Goal: Find specific page/section: Find specific page/section

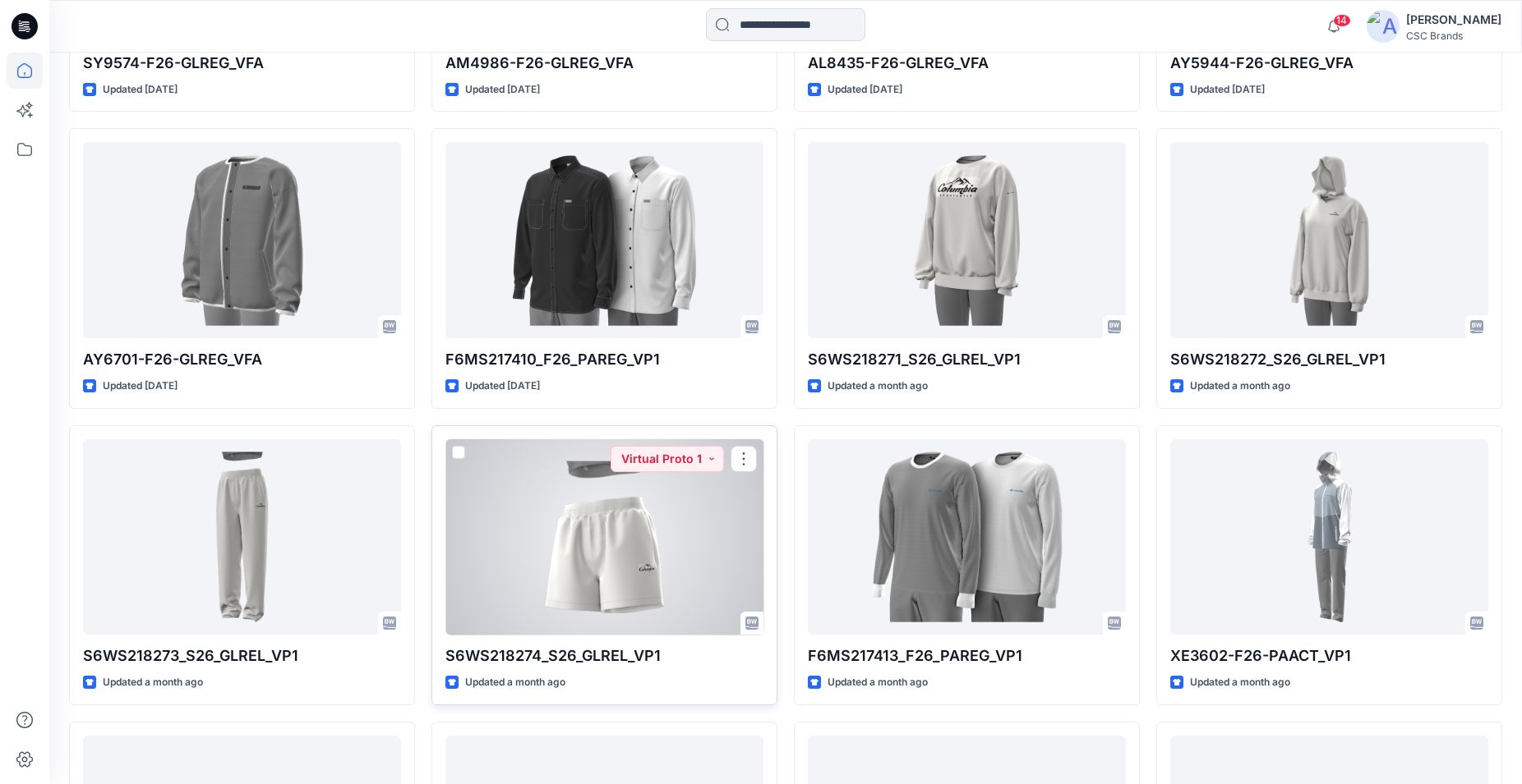
scroll to position [1952, 0]
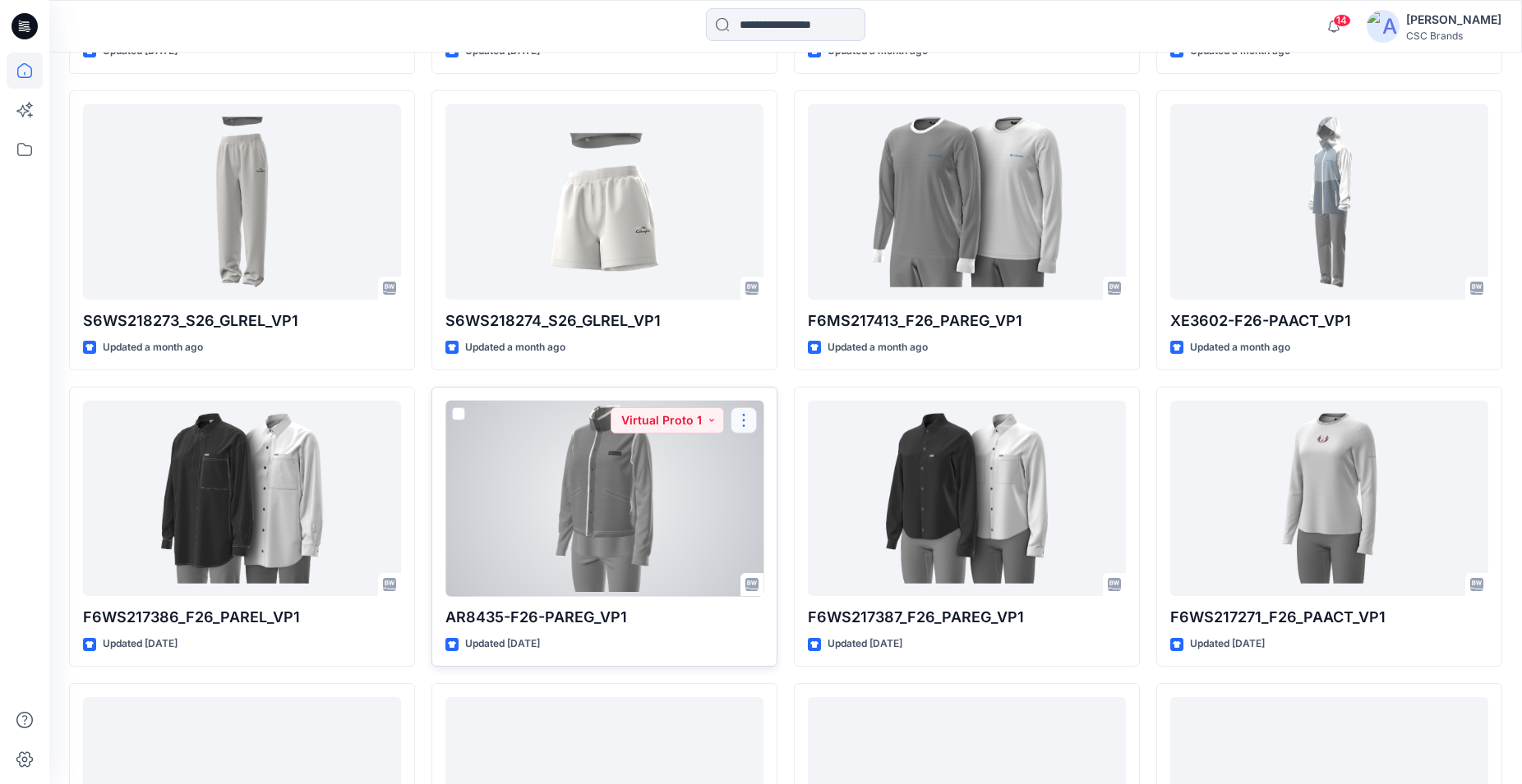
click at [738, 415] on button "button" at bounding box center [744, 421] width 27 height 27
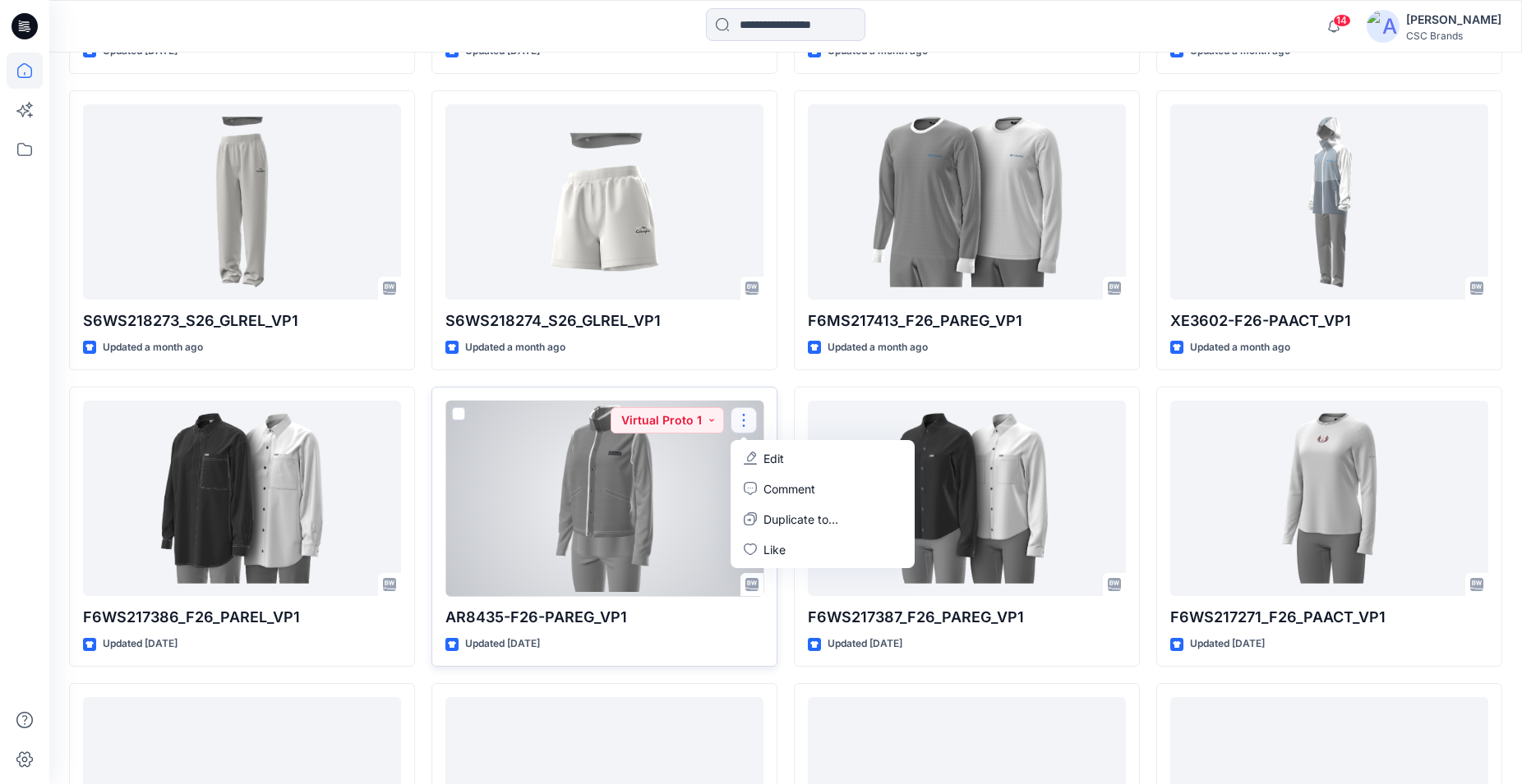
click at [676, 537] on div at bounding box center [604, 499] width 318 height 197
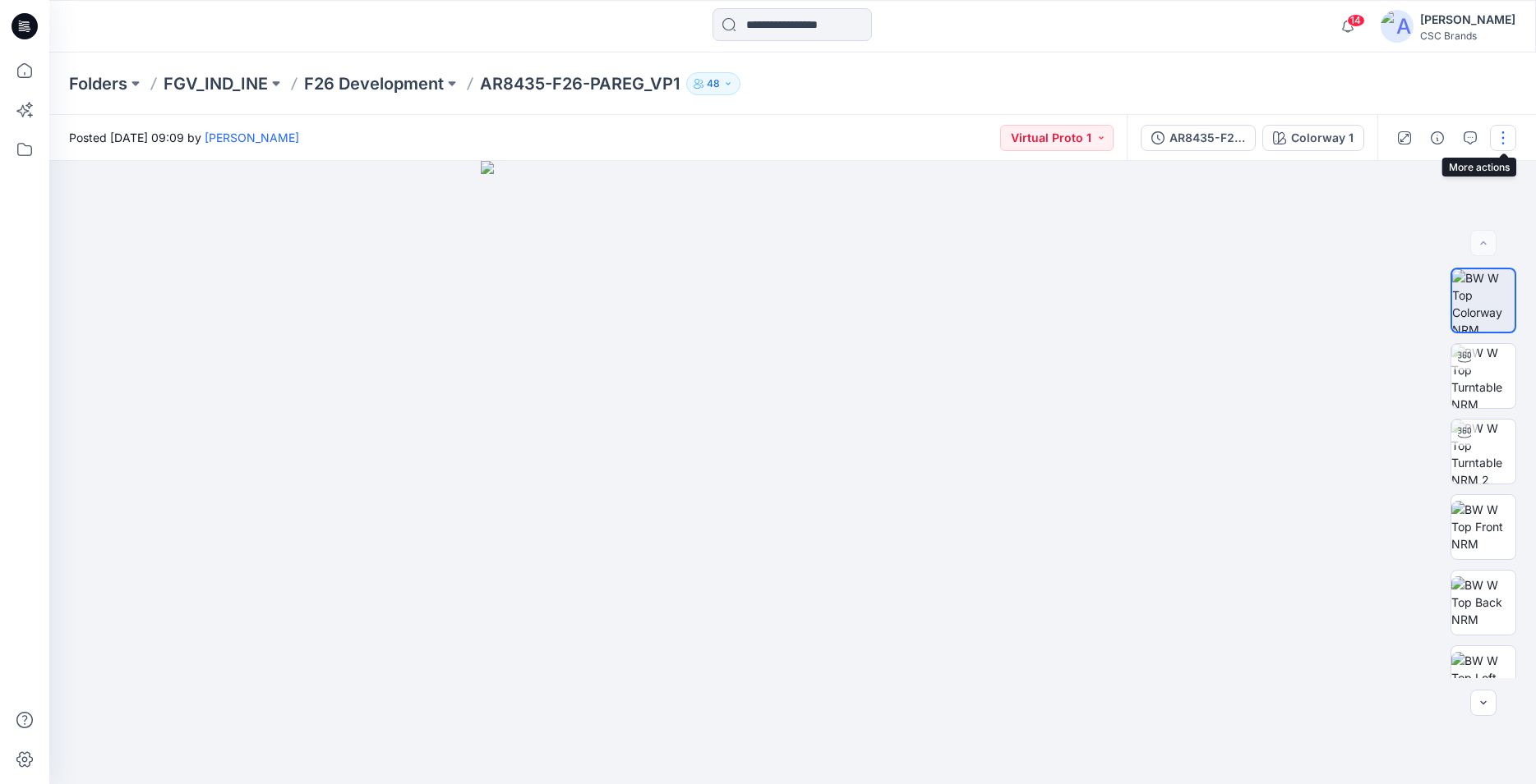
click at [1501, 143] on button "button" at bounding box center [1503, 138] width 27 height 27
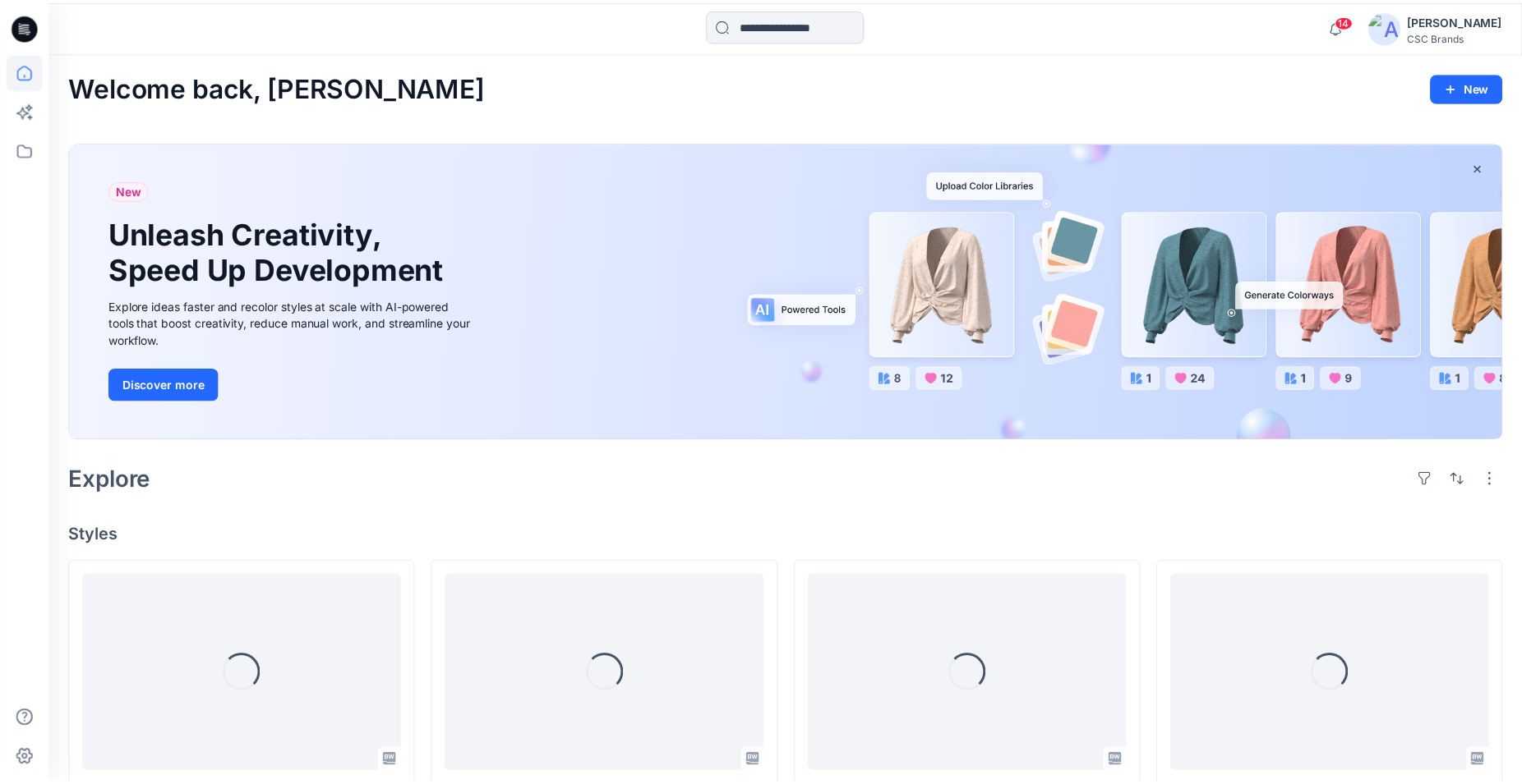
scroll to position [1952, 0]
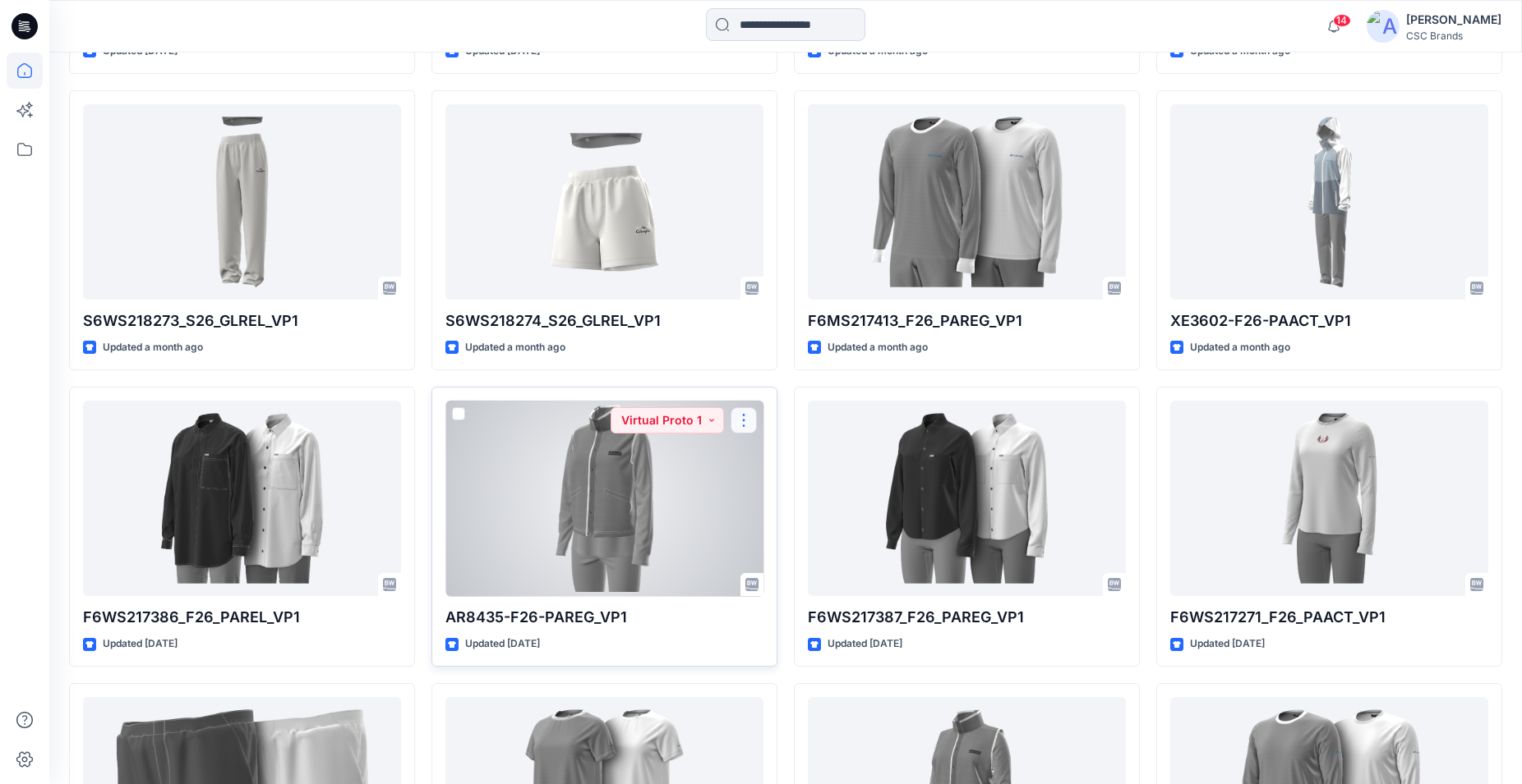
click at [738, 419] on button "button" at bounding box center [744, 421] width 27 height 27
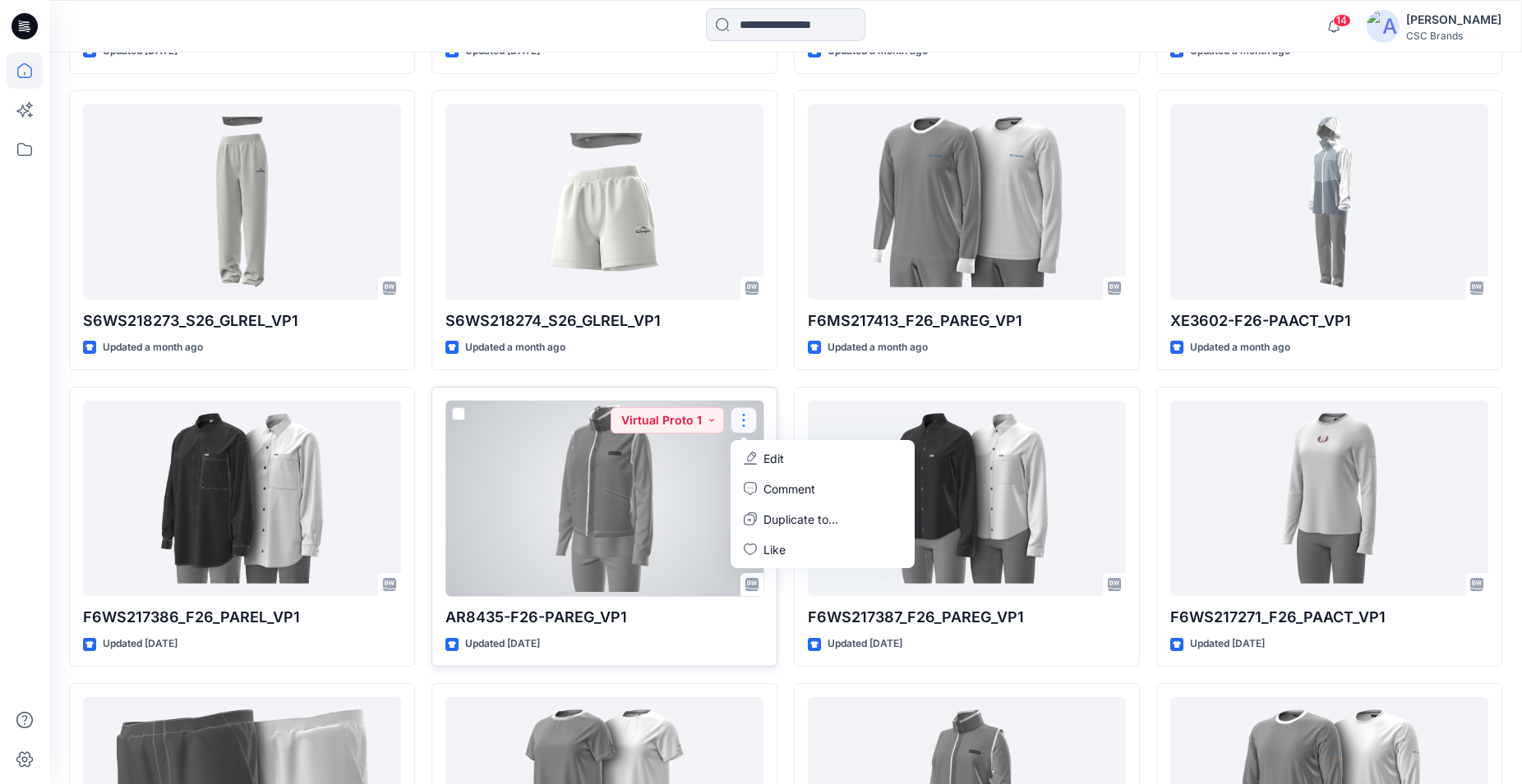
click at [612, 502] on div at bounding box center [604, 499] width 318 height 197
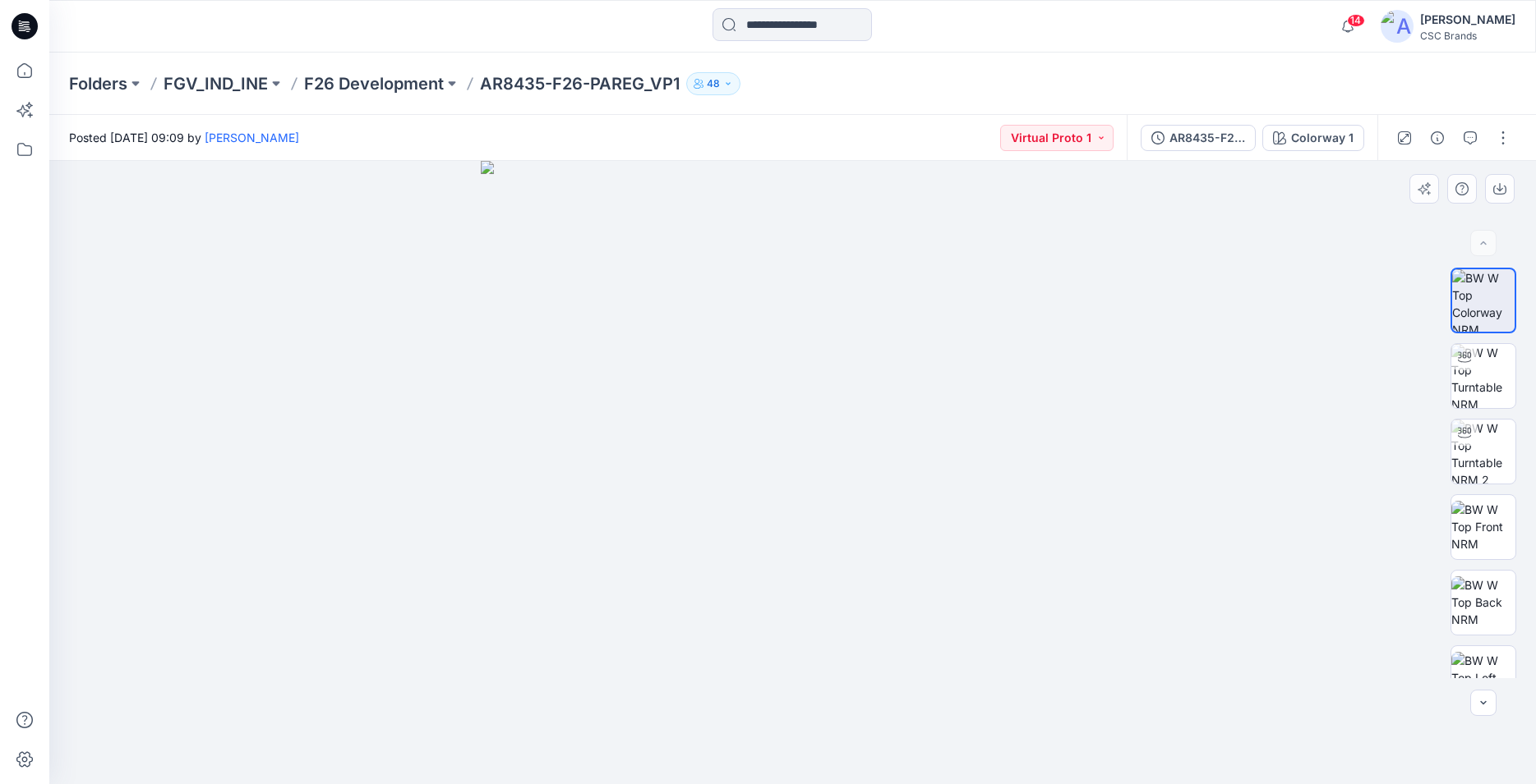
click at [428, 516] on div at bounding box center [792, 473] width 1486 height 624
click at [345, 582] on div at bounding box center [792, 473] width 1486 height 624
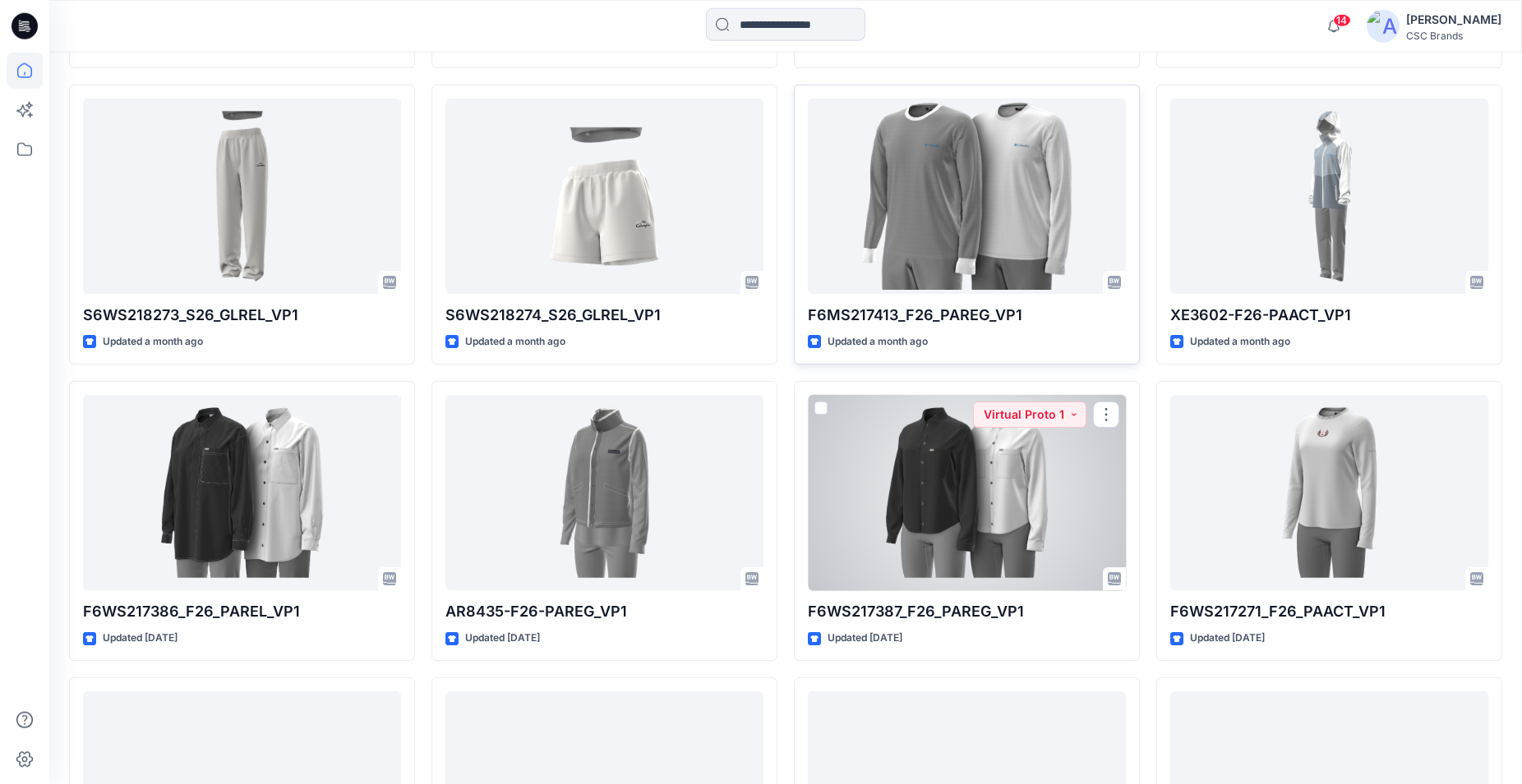
scroll to position [1952, 0]
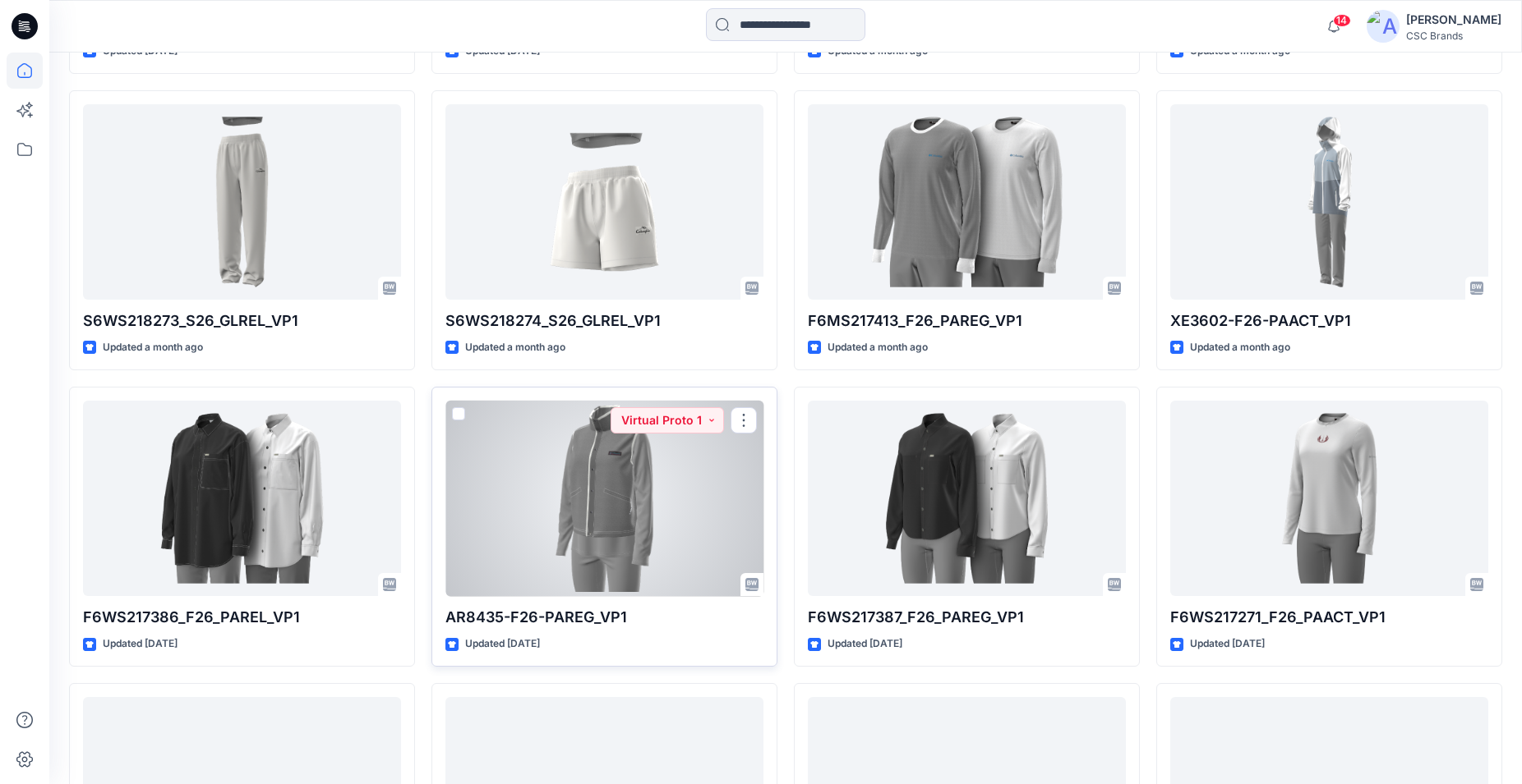
click at [589, 538] on div at bounding box center [604, 499] width 318 height 197
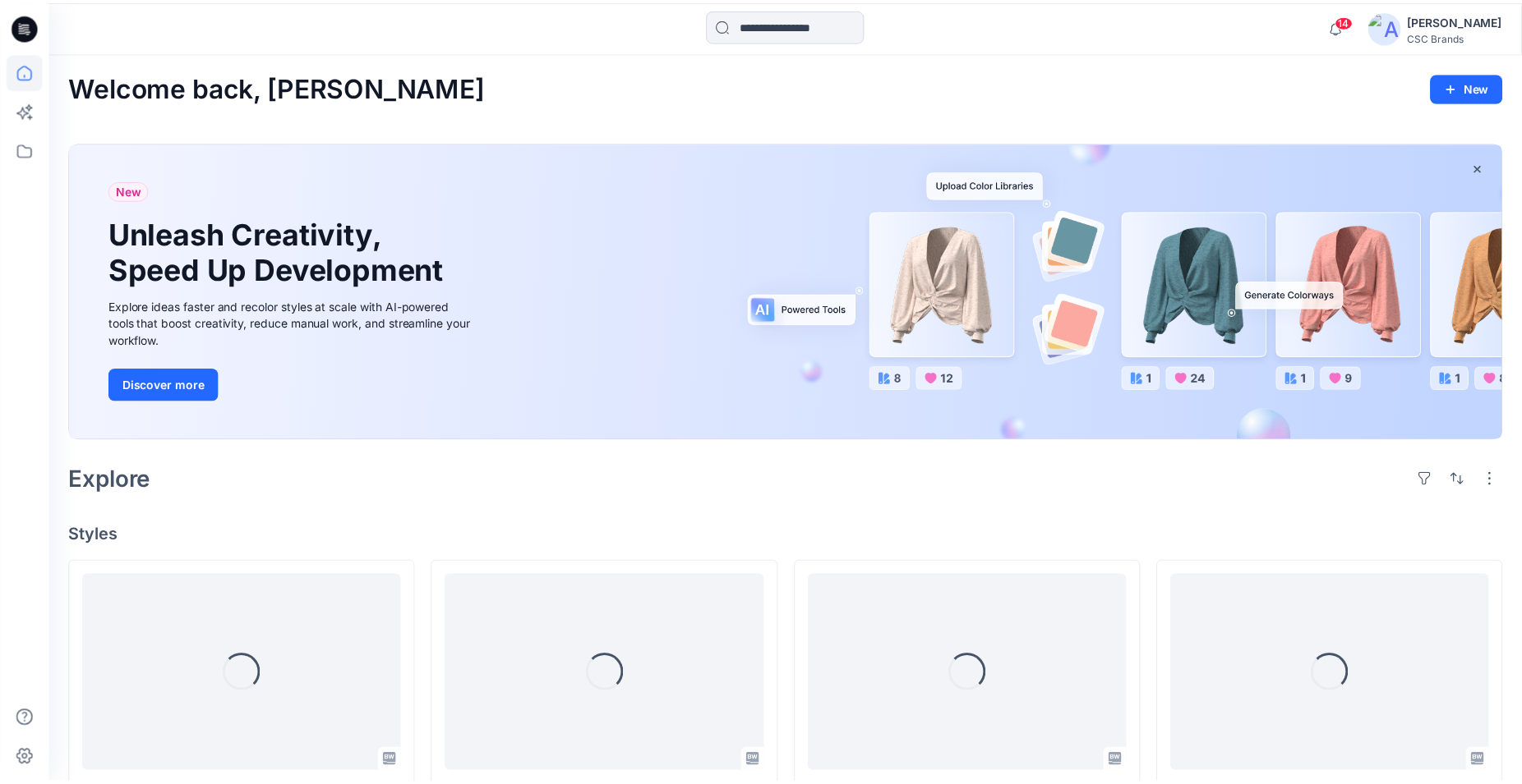
scroll to position [1952, 0]
